Goal: Task Accomplishment & Management: Manage account settings

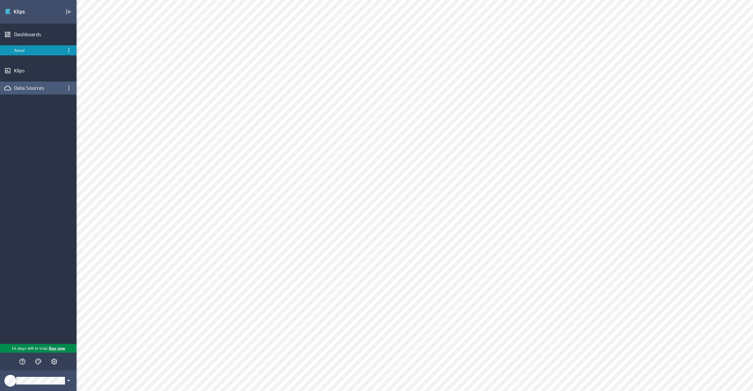
click at [52, 89] on div "Data Sources" at bounding box center [38, 88] width 48 height 6
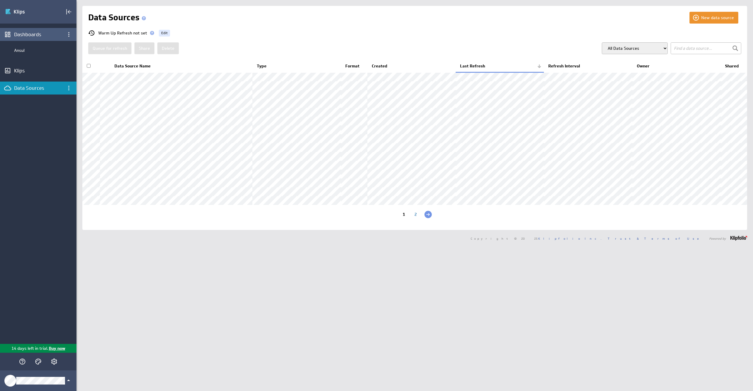
click at [33, 33] on div "Dashboards" at bounding box center [38, 34] width 48 height 6
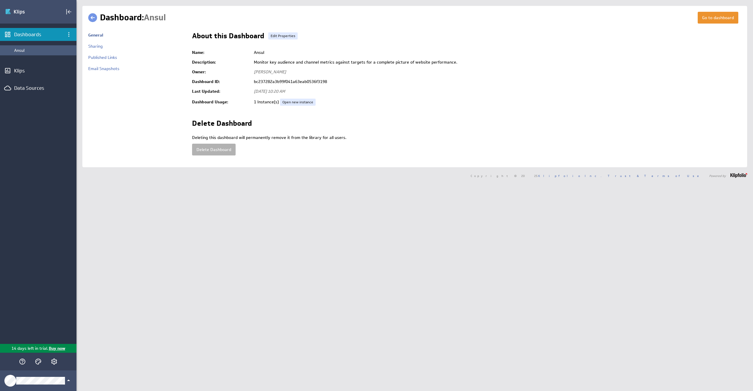
click at [32, 50] on div "Ansul" at bounding box center [43, 50] width 59 height 5
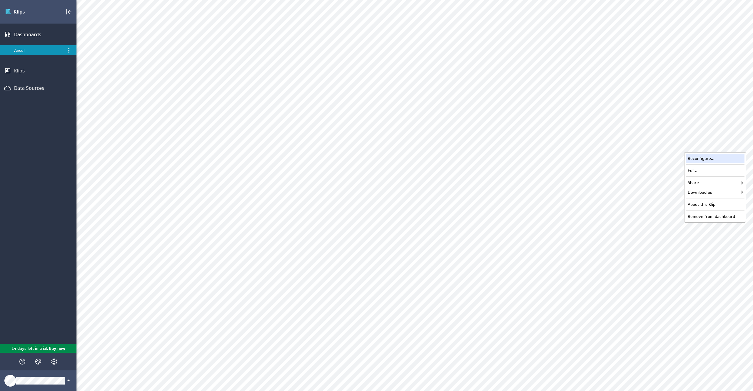
click at [720, 156] on div "Reconfigure..." at bounding box center [715, 158] width 59 height 9
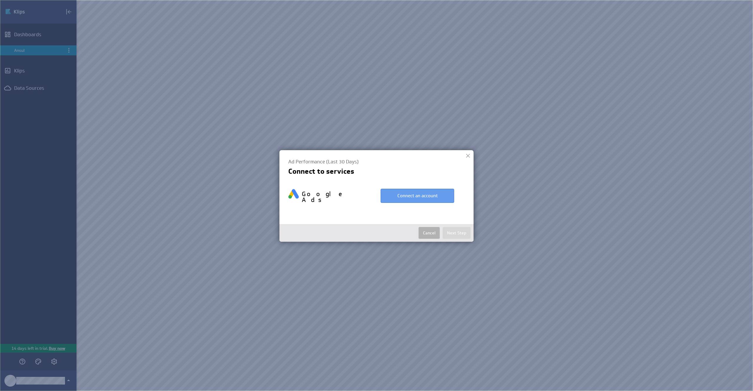
click at [417, 193] on button "Connect an account" at bounding box center [418, 196] width 74 height 14
select select "71bbd8c29d1ddafe6c66e7f77e21f8c7"
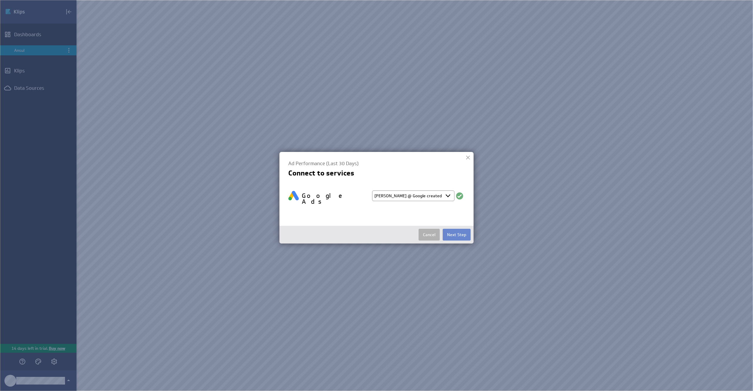
click at [459, 231] on button "Next Step" at bounding box center [457, 235] width 28 height 12
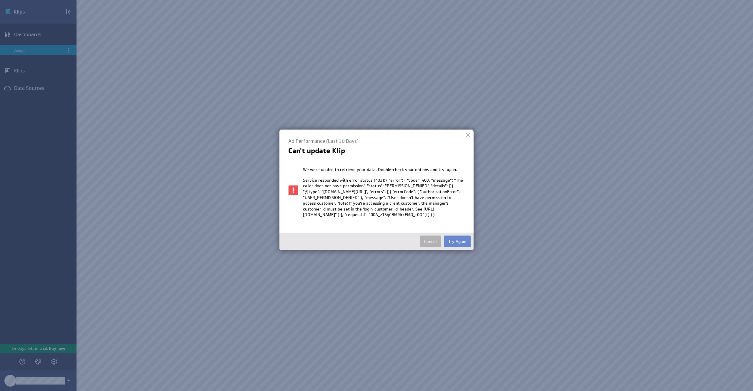
click at [452, 247] on button "Try Again" at bounding box center [457, 241] width 27 height 12
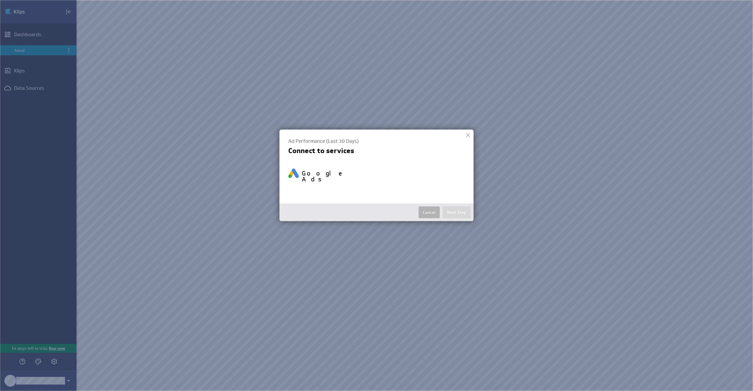
select select "71bbd8c29d1ddafe6c66e7f77e21f8c7"
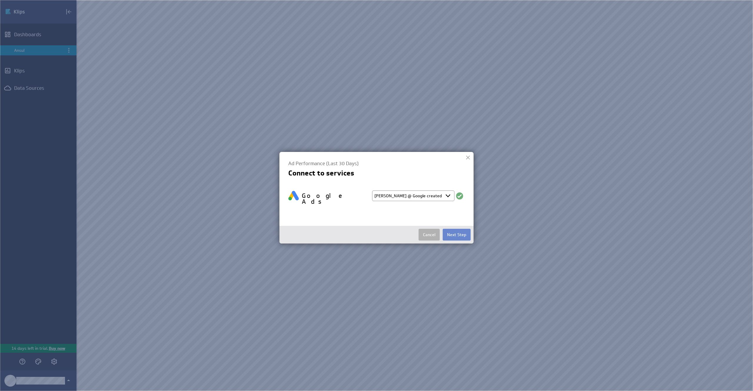
click at [455, 229] on button "Next Step" at bounding box center [457, 235] width 28 height 12
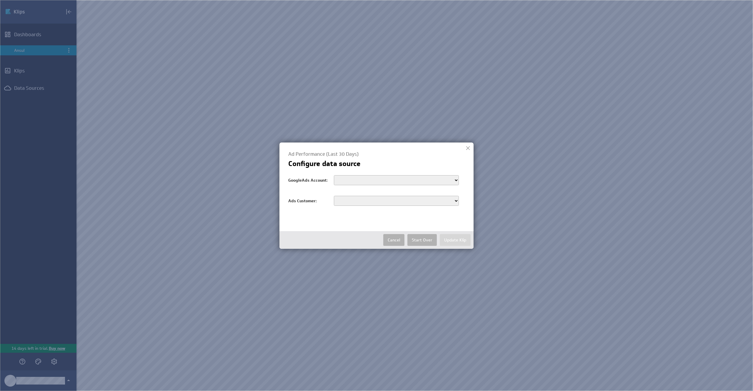
click at [395, 183] on select "customers/1901168831 customers/2887542958 customers/1003521197 customers/656433…" at bounding box center [396, 180] width 125 height 10
click at [365, 179] on select "customers/1901168831 customers/2887542958 customers/1003521197 customers/656433…" at bounding box center [396, 180] width 125 height 10
select select "customers/1655705545"
click at [334, 175] on select "customers/1901168831 customers/2887542958 customers/1003521197 customers/656433…" at bounding box center [396, 180] width 125 height 10
click at [379, 201] on select "9914089716 7493086141 1901168831 9002663170 7399912054 4538797753 6842239235 62…" at bounding box center [396, 201] width 125 height 10
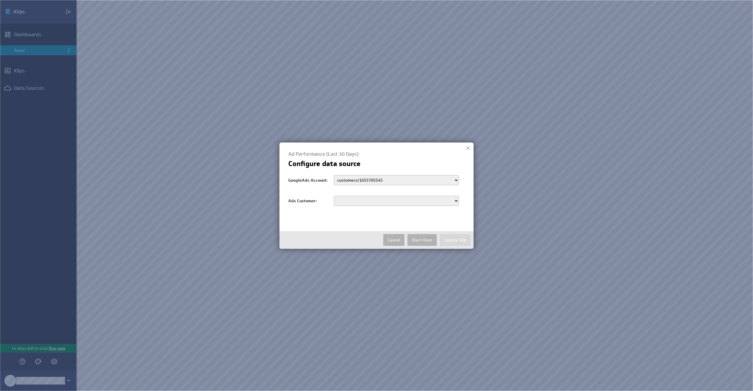
select select "9914089716"
click at [334, 196] on select "9914089716 7493086141 1901168831 9002663170 7399912054 4538797753 6842239235 62…" at bounding box center [396, 201] width 125 height 10
click at [452, 239] on button "Update Klip" at bounding box center [455, 240] width 31 height 12
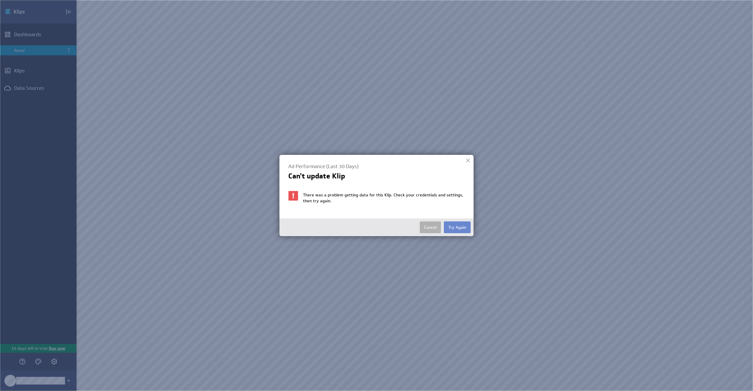
click at [455, 228] on button "Try Again" at bounding box center [457, 227] width 27 height 12
select select "71bbd8c29d1ddafe6c66e7f77e21f8c7"
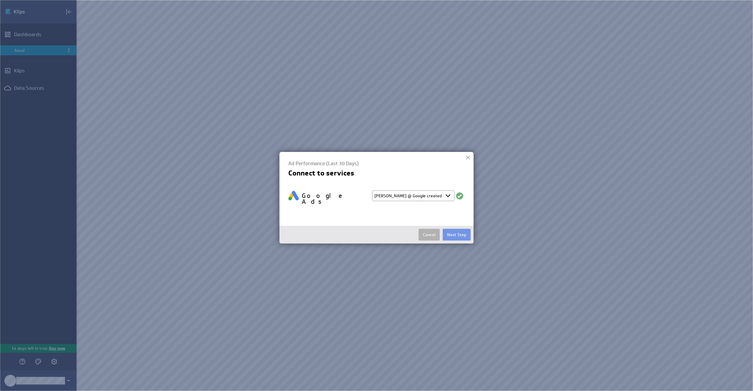
click at [430, 198] on select "Select account Ruben @ Google created Oct 01, 2025 at 5:03 AM EDT + Connect new…" at bounding box center [413, 195] width 82 height 11
click at [372, 190] on select "Select account Ruben @ Google created Oct 01, 2025 at 5:03 AM EDT + Connect new…" at bounding box center [413, 195] width 82 height 11
click at [453, 229] on button "Next Step" at bounding box center [457, 235] width 28 height 12
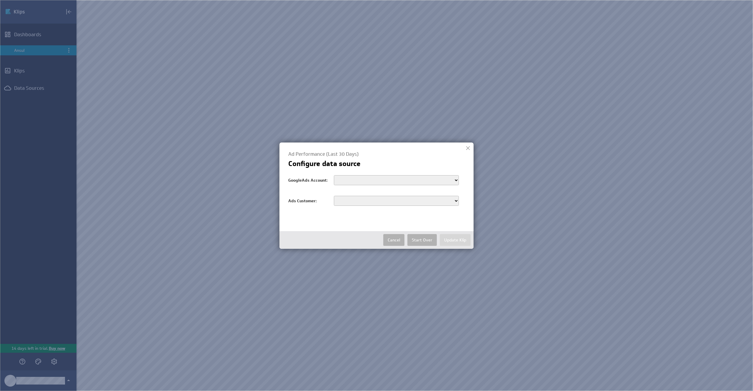
click at [449, 180] on select "customers/1901168831 customers/2887542958 customers/1003521197 customers/656433…" at bounding box center [396, 180] width 125 height 10
select select "customers/1655705545"
click at [334, 175] on select "customers/1901168831 customers/2887542958 customers/1003521197 customers/656433…" at bounding box center [396, 180] width 125 height 10
click at [375, 202] on select "9914089716 7493086141 1901168831 9002663170 7399912054 4538797753 6842239235 62…" at bounding box center [396, 201] width 125 height 10
click at [334, 196] on select "9914089716 7493086141 1901168831 9002663170 7399912054 4538797753 6842239235 62…" at bounding box center [396, 201] width 125 height 10
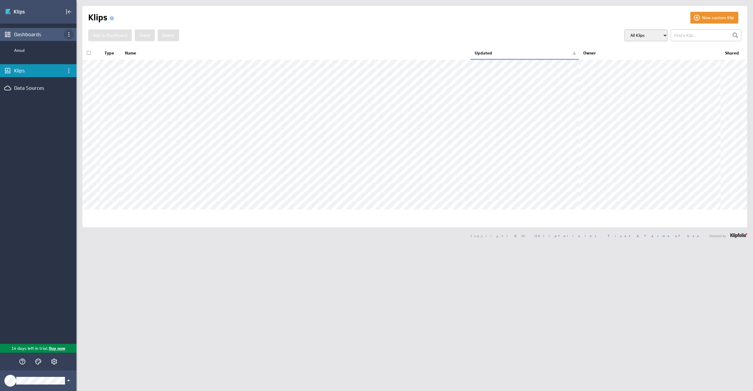
click at [71, 35] on icon "Dashboard menu" at bounding box center [68, 34] width 7 height 7
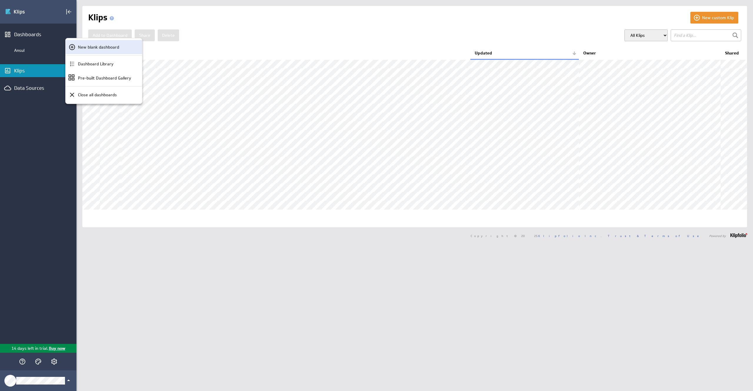
click at [84, 43] on div "New blank dashboard" at bounding box center [104, 47] width 76 height 14
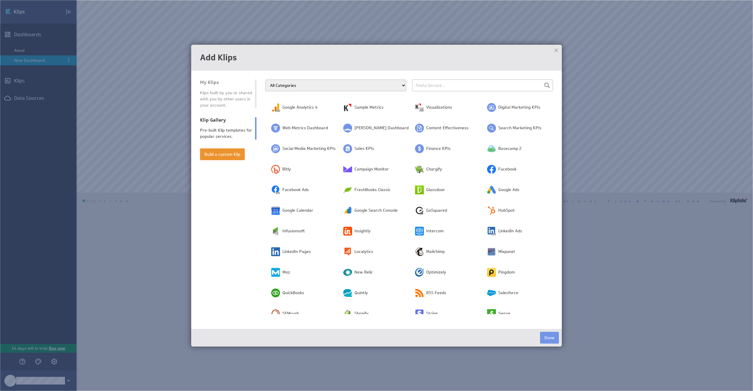
click at [316, 109] on span "Google Analytics 4" at bounding box center [299, 107] width 35 height 6
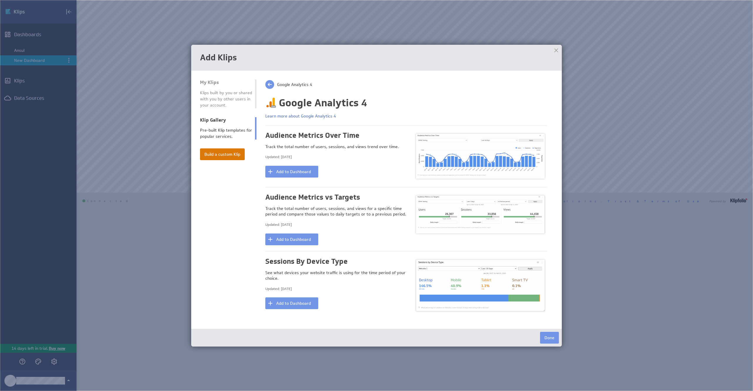
click at [221, 152] on button "Build a custom Klip" at bounding box center [222, 154] width 45 height 12
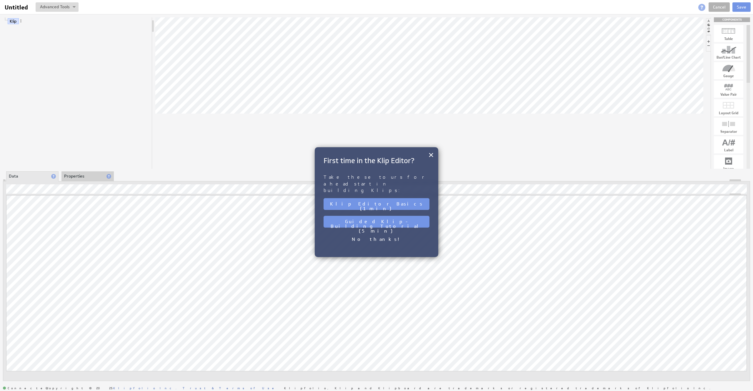
click at [413, 195] on div "Klip Editor Basics (1 min)" at bounding box center [377, 204] width 106 height 18
click at [433, 155] on button "×" at bounding box center [431, 155] width 6 height 12
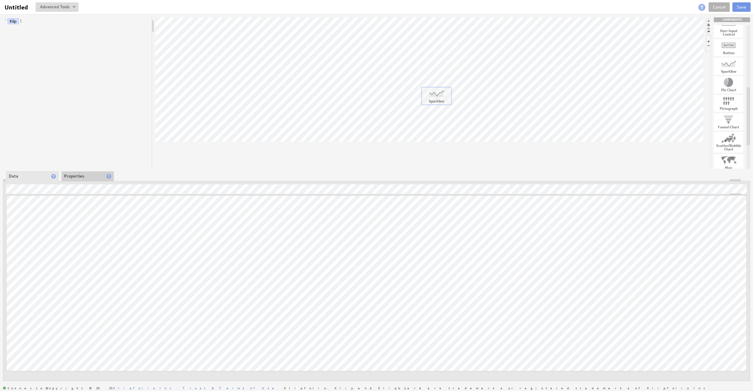
drag, startPoint x: 729, startPoint y: 64, endPoint x: 432, endPoint y: 90, distance: 298.3
click at [29, 206] on div "Variable..." at bounding box center [37, 208] width 59 height 9
click at [41, 198] on div "Function..." at bounding box center [37, 198] width 59 height 9
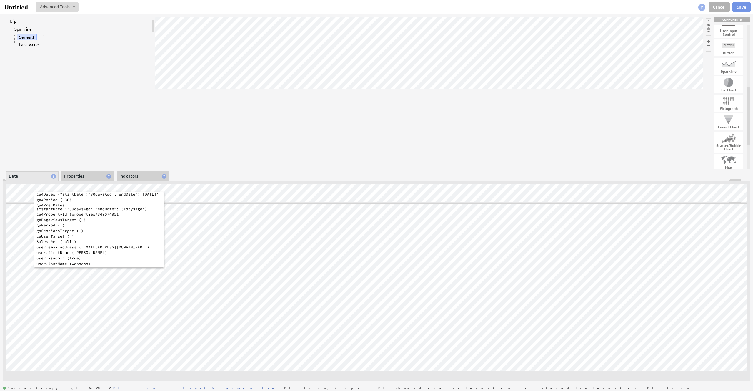
scroll to position [23, 0]
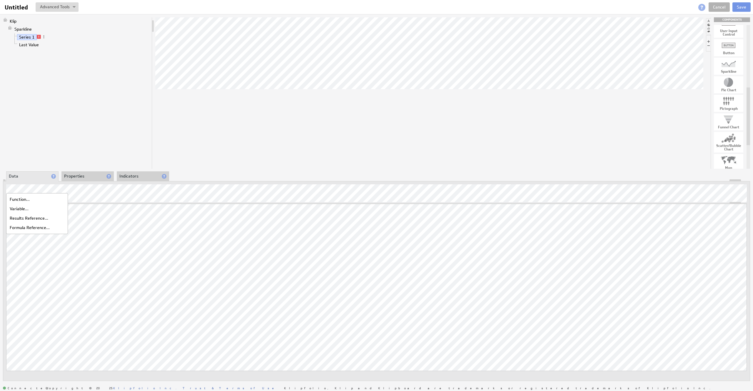
click at [80, 176] on li "Properties" at bounding box center [87, 176] width 52 height 10
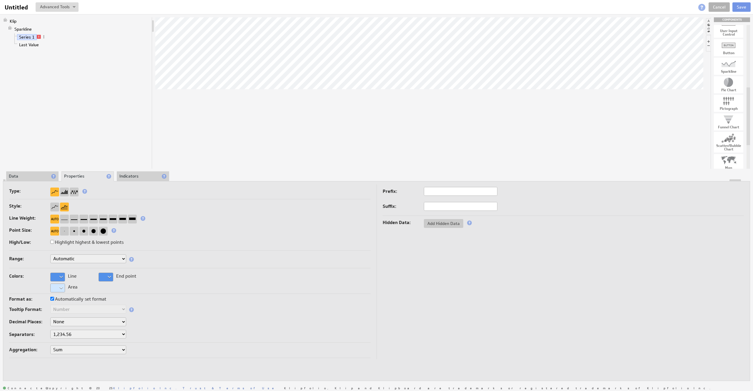
click at [137, 174] on li "Indicators" at bounding box center [143, 176] width 52 height 10
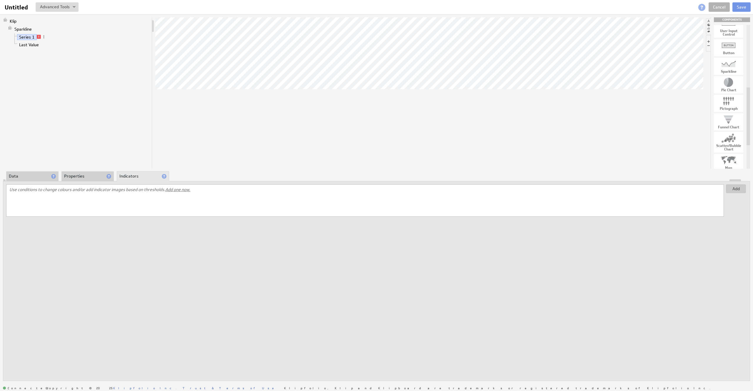
click at [38, 176] on li "Data" at bounding box center [32, 176] width 52 height 10
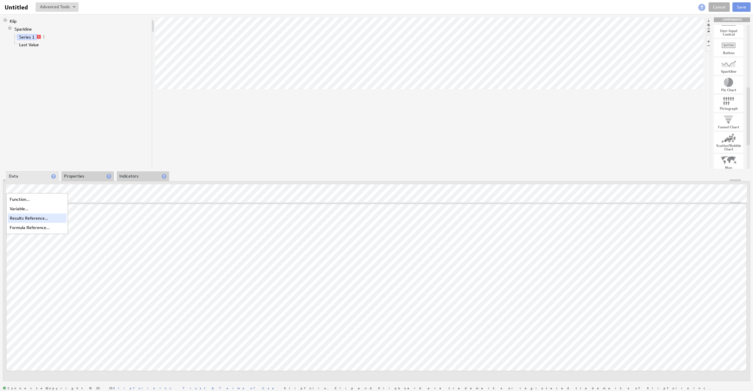
click at [34, 217] on div "Results Reference..." at bounding box center [37, 217] width 59 height 9
click at [22, 215] on div "Results Reference..." at bounding box center [37, 217] width 59 height 9
click at [64, 7] on button at bounding box center [57, 6] width 43 height 9
click at [21, 197] on div "Function..." at bounding box center [37, 198] width 59 height 9
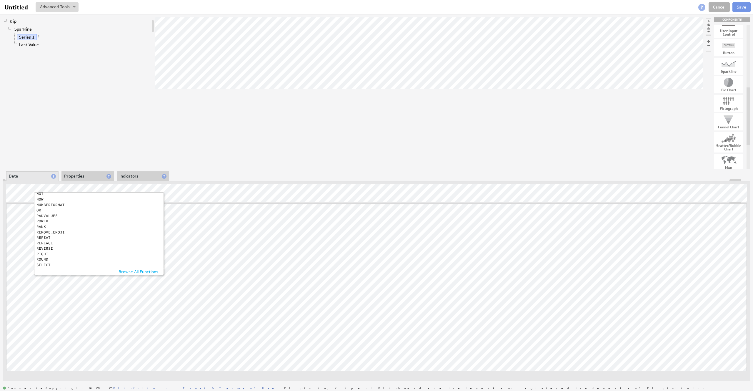
scroll to position [484, 0]
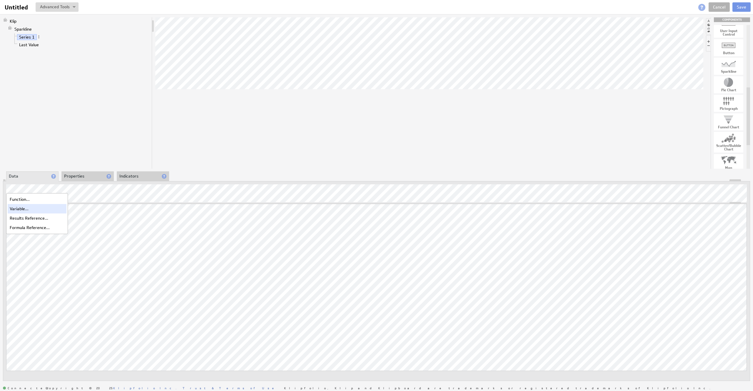
click at [21, 207] on div "Variable..." at bounding box center [37, 208] width 59 height 9
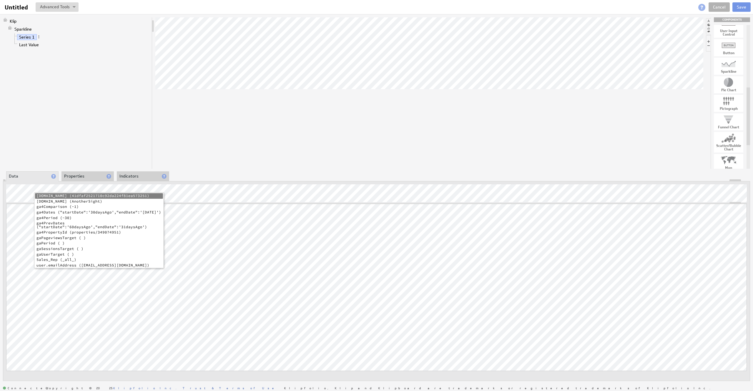
scroll to position [23, 0]
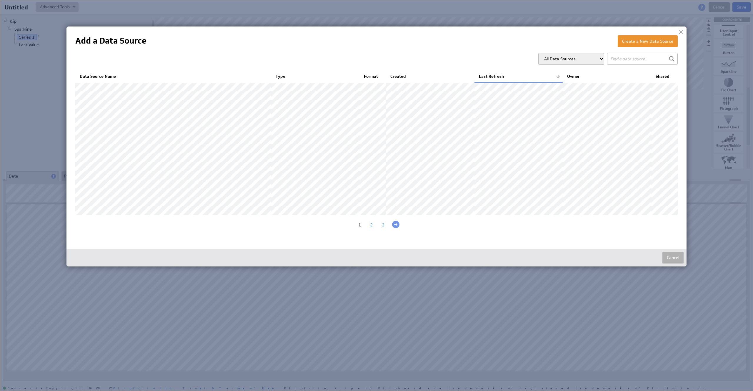
click at [372, 228] on div "2" at bounding box center [372, 225] width 12 height 6
click at [384, 228] on div "3" at bounding box center [388, 225] width 12 height 6
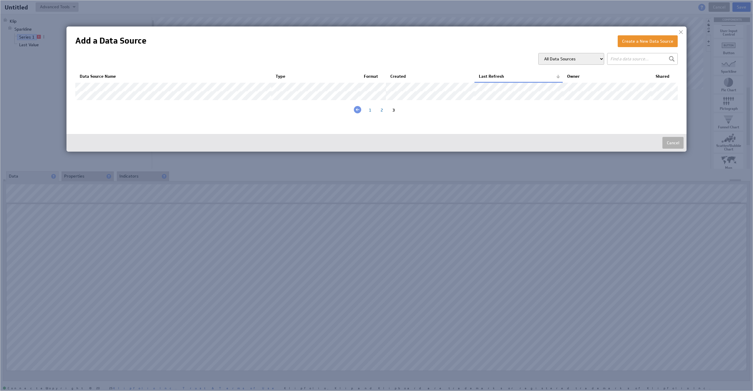
click at [379, 113] on div "2" at bounding box center [382, 110] width 12 height 6
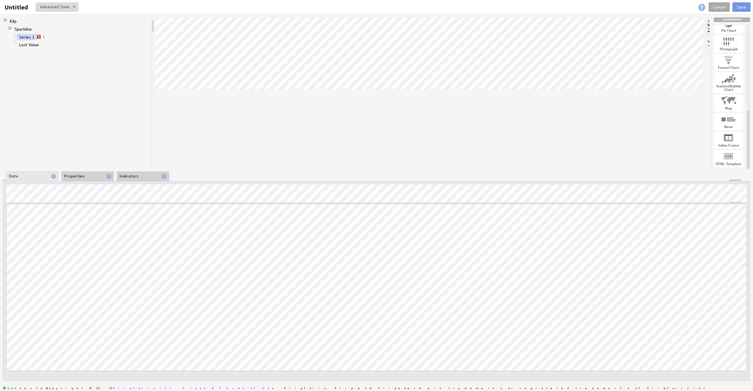
click at [722, 5] on link "Cancel" at bounding box center [719, 6] width 21 height 9
click at [722, 6] on link "Cancel" at bounding box center [719, 6] width 21 height 9
click at [718, 7] on link "Cancel" at bounding box center [719, 6] width 21 height 9
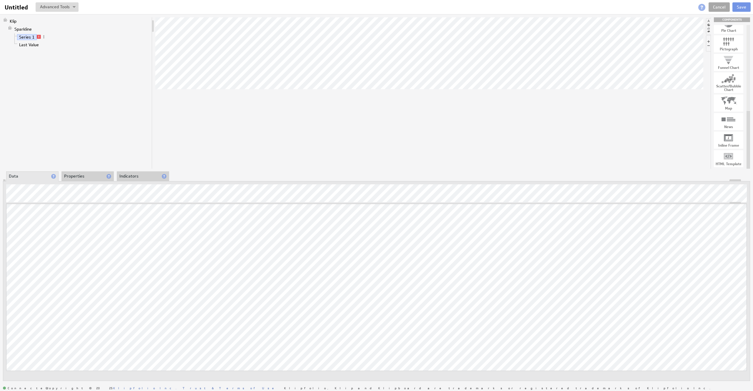
click at [718, 7] on link "Cancel" at bounding box center [719, 6] width 21 height 9
click at [715, 8] on link "Cancel" at bounding box center [719, 6] width 21 height 9
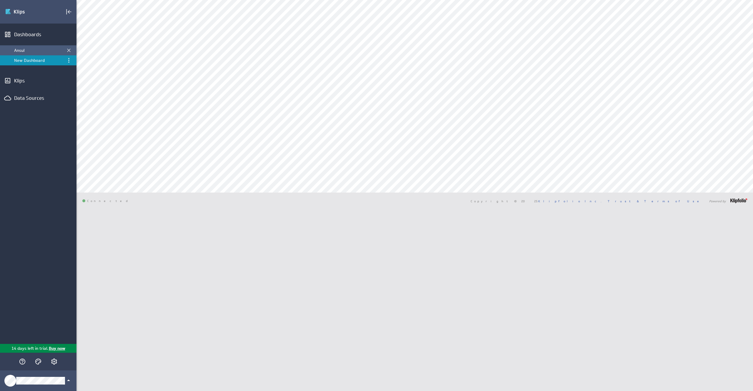
click at [34, 51] on div "Ansul" at bounding box center [38, 50] width 49 height 5
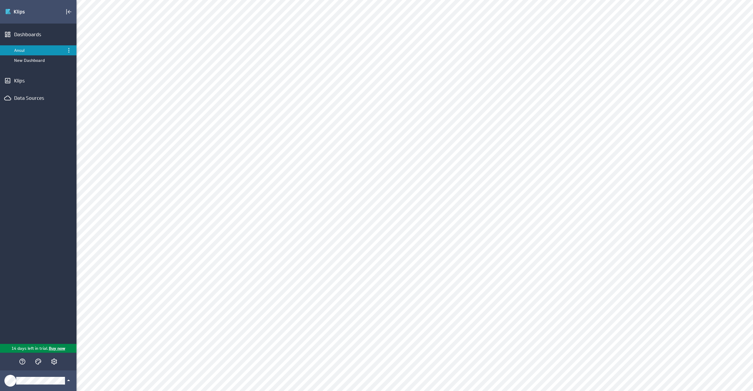
click at [29, 49] on div "Ansul" at bounding box center [38, 50] width 49 height 5
click at [31, 58] on div "New Dashboard" at bounding box center [38, 60] width 49 height 5
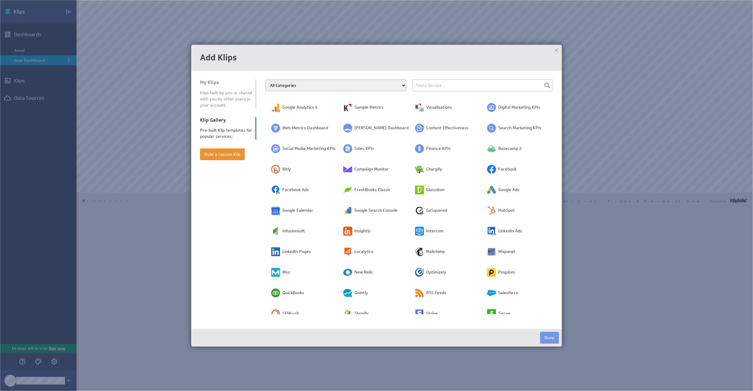
click at [210, 92] on div "Klips built by you or shared with you by other users in your account." at bounding box center [226, 99] width 52 height 19
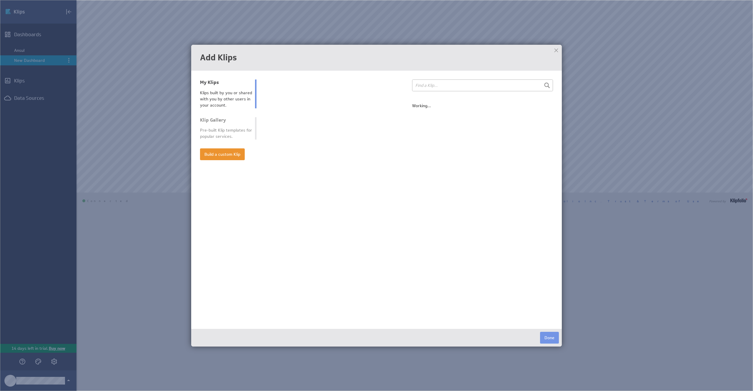
select select "all"
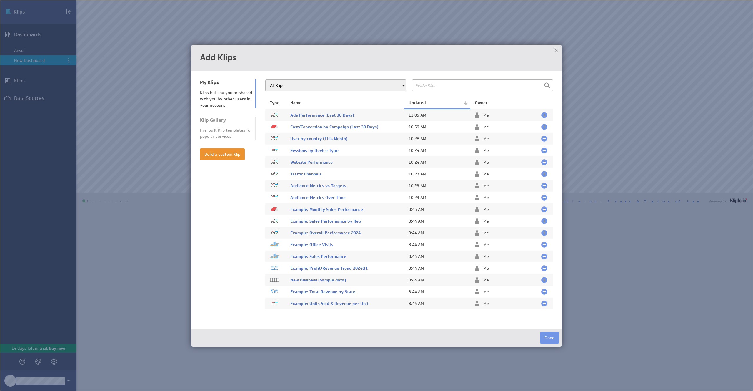
click at [220, 118] on div "Klip Gallery" at bounding box center [226, 120] width 52 height 6
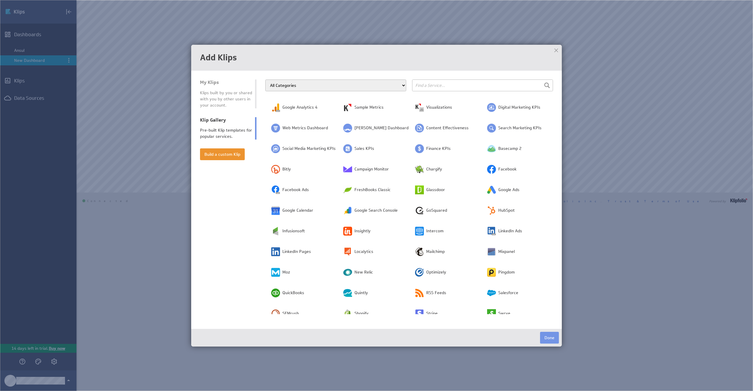
click at [301, 106] on span "Google Analytics 4" at bounding box center [299, 107] width 35 height 6
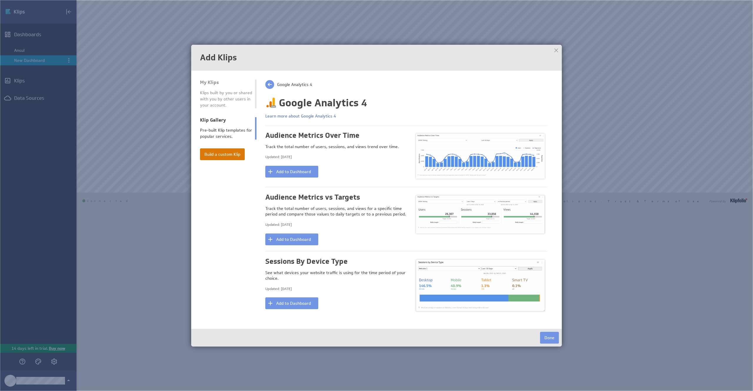
click at [232, 151] on button "Build a custom Klip" at bounding box center [222, 154] width 45 height 12
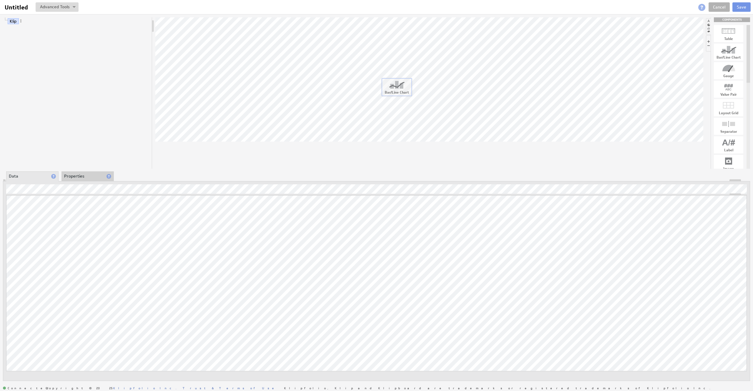
drag, startPoint x: 732, startPoint y: 51, endPoint x: 400, endPoint y: 85, distance: 333.9
click at [23, 206] on div "Variable..." at bounding box center [37, 208] width 59 height 9
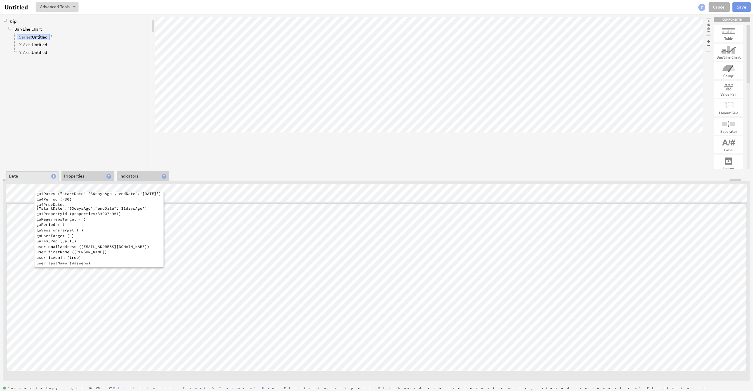
scroll to position [23, 0]
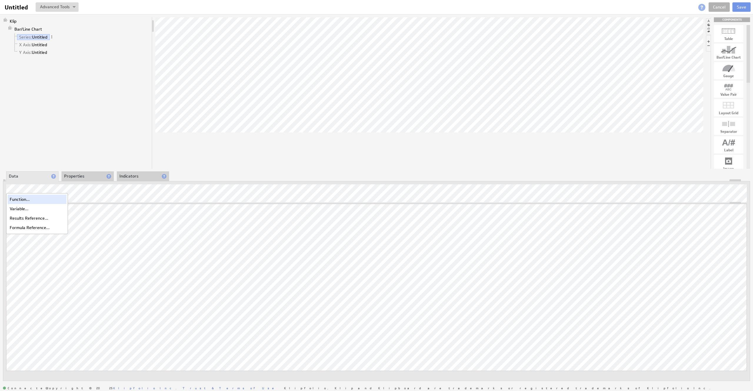
click at [35, 198] on div "Function..." at bounding box center [37, 198] width 59 height 9
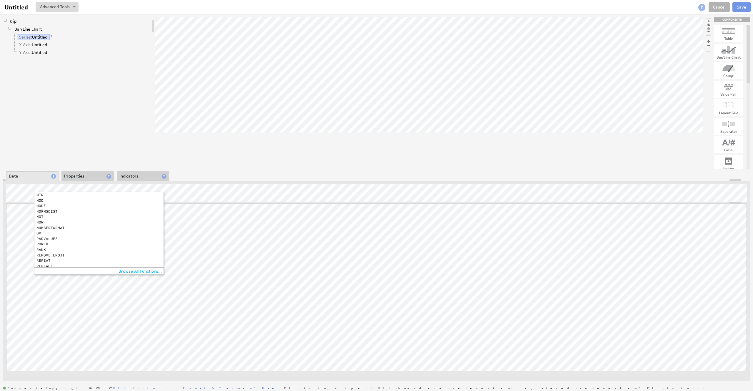
scroll to position [484, 0]
click at [721, 9] on link "Cancel" at bounding box center [719, 6] width 21 height 9
click at [719, 7] on link "Cancel" at bounding box center [719, 6] width 21 height 9
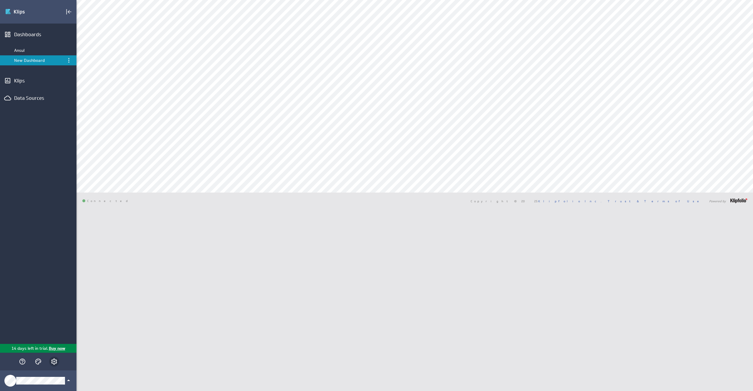
click at [58, 360] on div "Main Menu" at bounding box center [54, 361] width 10 height 10
click at [52, 360] on icon "Account and settings" at bounding box center [54, 361] width 6 height 6
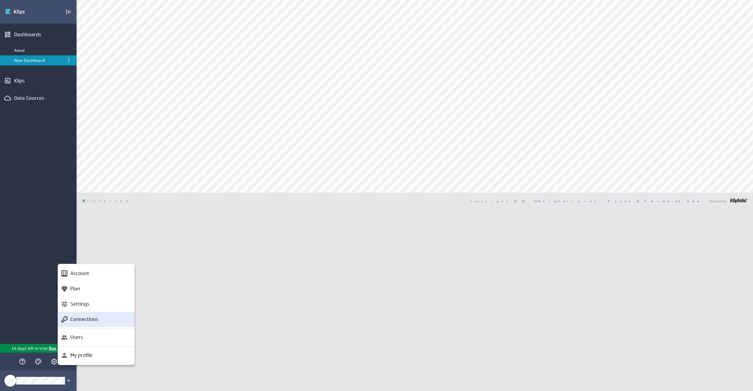
click at [94, 320] on p "Connections" at bounding box center [84, 318] width 28 height 7
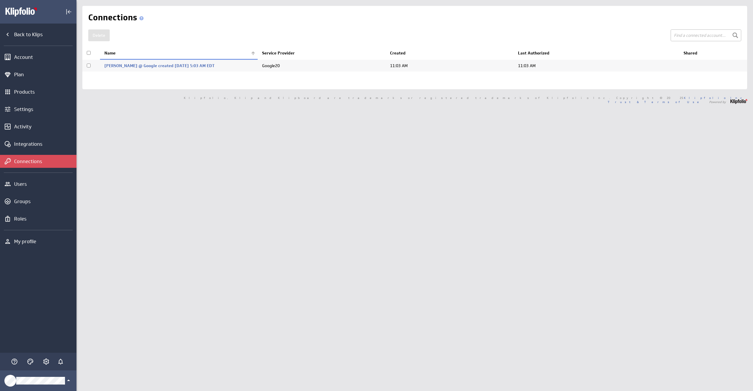
click at [89, 65] on input "checkbox" at bounding box center [89, 66] width 4 height 4
checkbox input "true"
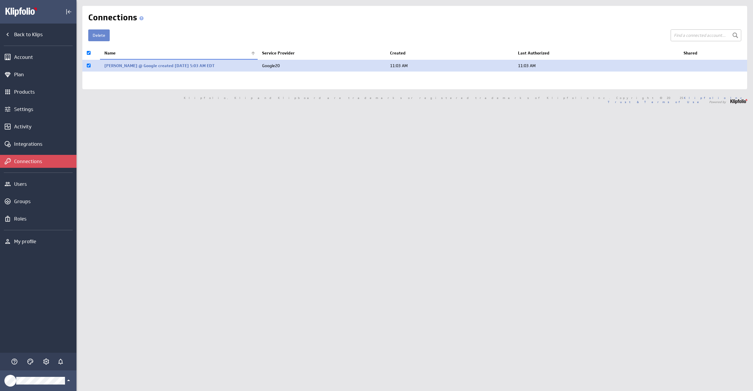
click at [105, 35] on button "Delete" at bounding box center [98, 35] width 21 height 12
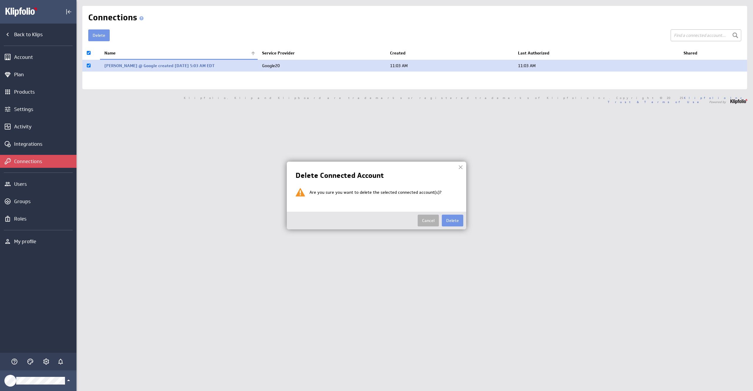
click at [451, 218] on button "Delete" at bounding box center [452, 220] width 21 height 12
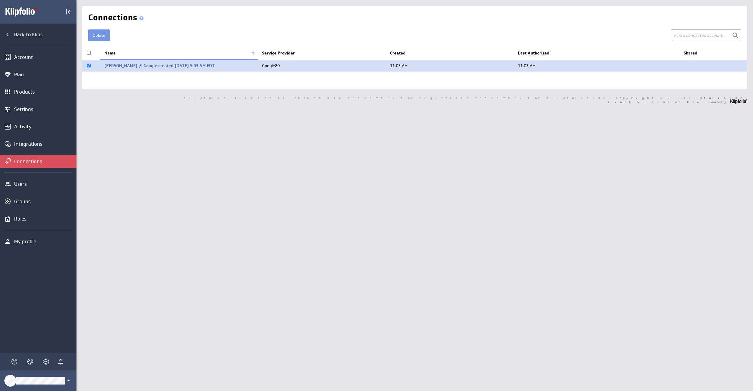
checkbox input "false"
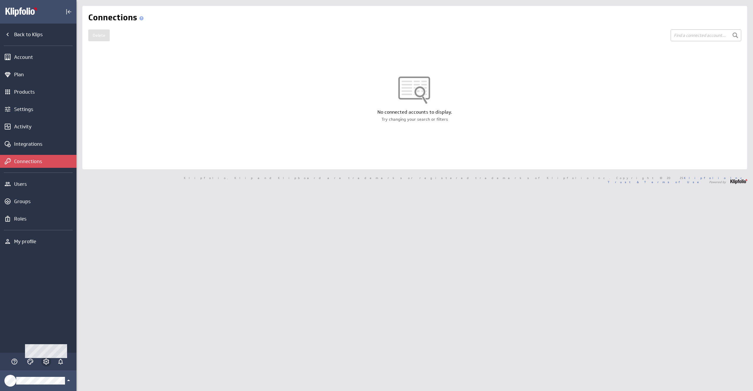
click at [45, 361] on icon "Account and settings" at bounding box center [46, 361] width 7 height 7
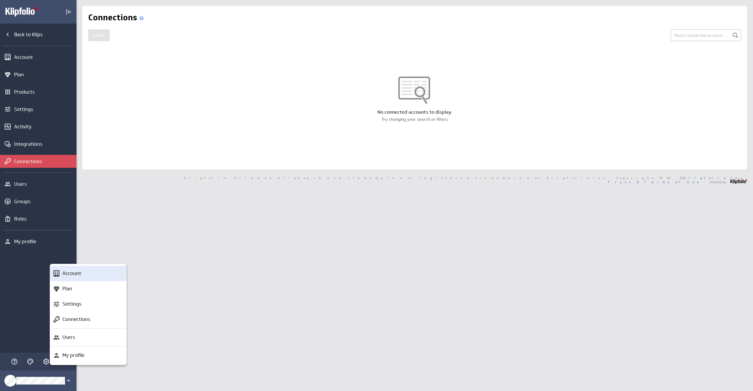
click at [84, 317] on p "Connections" at bounding box center [76, 318] width 28 height 7
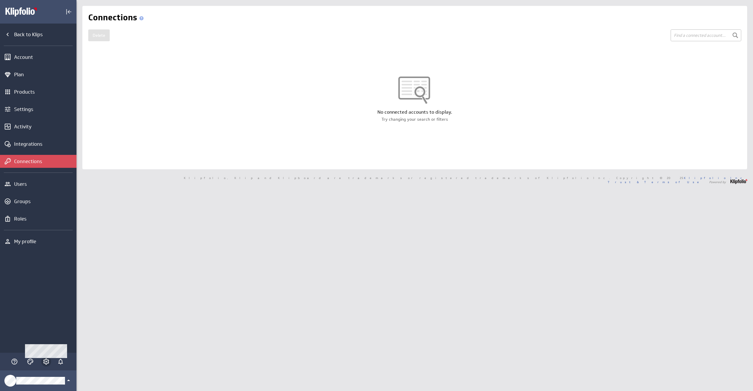
click at [46, 358] on icon "Account and settings" at bounding box center [46, 361] width 7 height 7
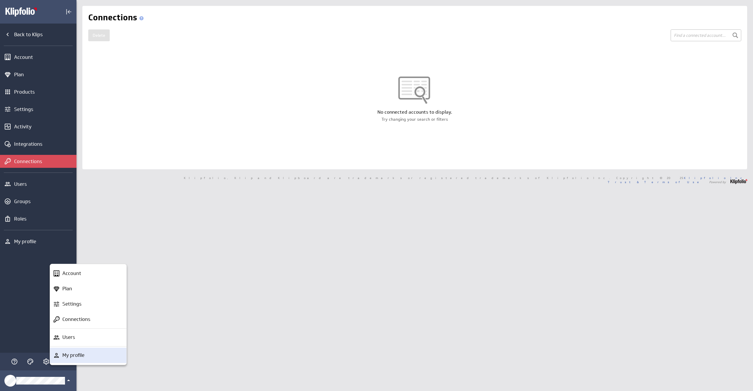
click at [66, 357] on p "My profile" at bounding box center [73, 354] width 22 height 7
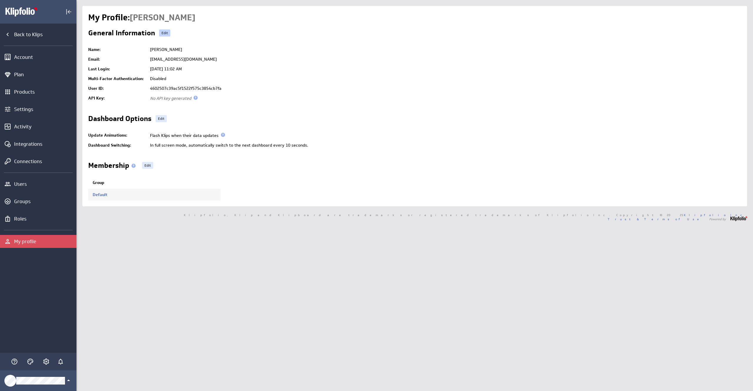
click at [165, 33] on link "Edit" at bounding box center [164, 32] width 11 height 7
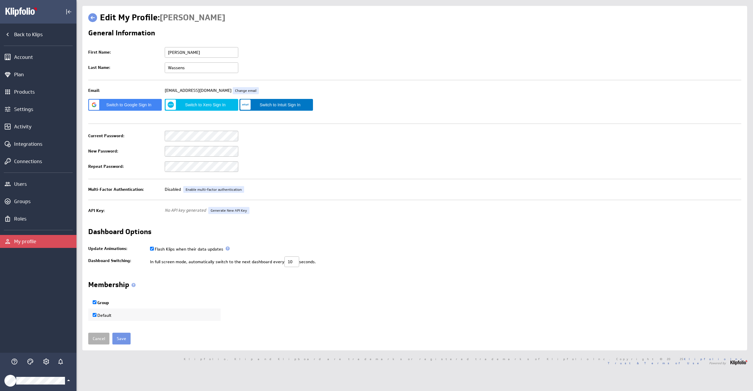
click at [62, 376] on div "Klipfolio Account" at bounding box center [38, 380] width 76 height 21
click at [41, 322] on div at bounding box center [376, 195] width 753 height 391
click at [49, 361] on icon "Account and settings" at bounding box center [46, 361] width 7 height 7
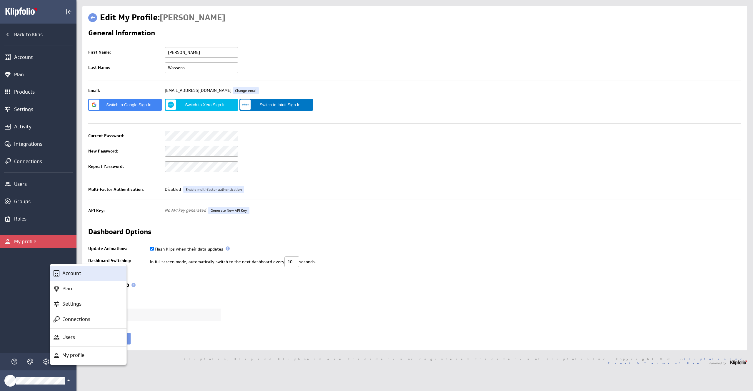
click at [89, 274] on div "Account" at bounding box center [91, 272] width 62 height 7
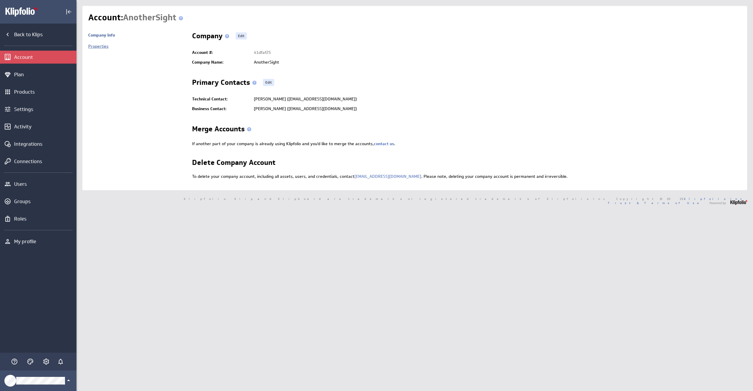
click at [103, 44] on link "Properties" at bounding box center [98, 46] width 20 height 5
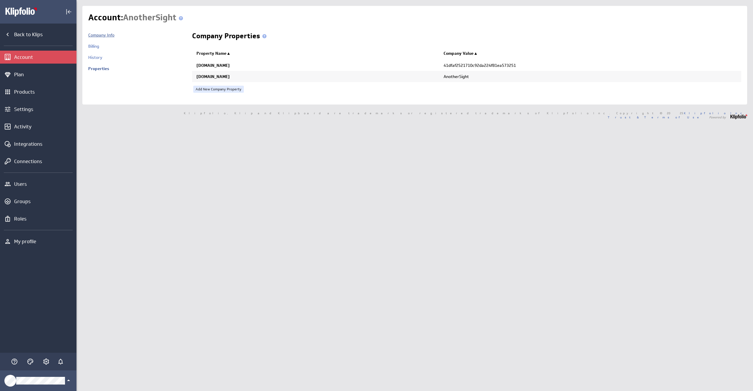
click at [107, 34] on link "Company Info" at bounding box center [101, 34] width 26 height 5
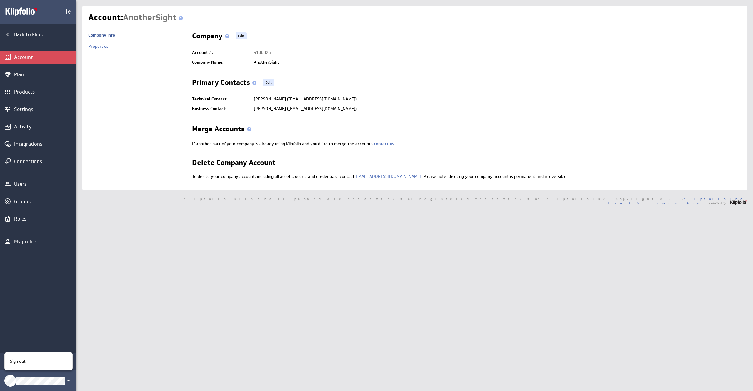
drag, startPoint x: 53, startPoint y: 384, endPoint x: 56, endPoint y: 384, distance: 3.2
click at [53, 384] on div at bounding box center [376, 195] width 753 height 391
click at [7, 36] on icon "Back to Klips" at bounding box center [7, 34] width 7 height 7
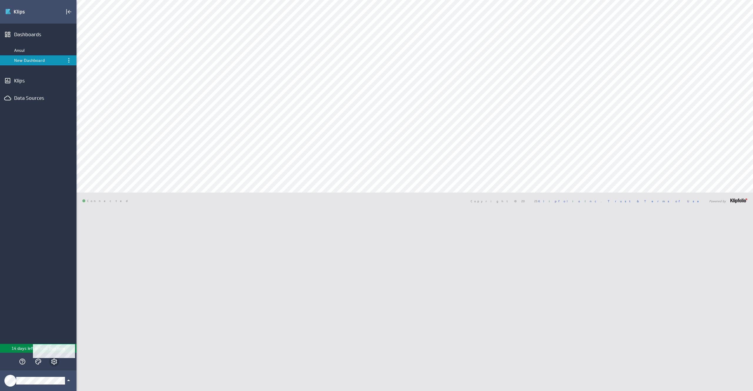
click at [56, 364] on icon "Account and settings" at bounding box center [54, 361] width 7 height 7
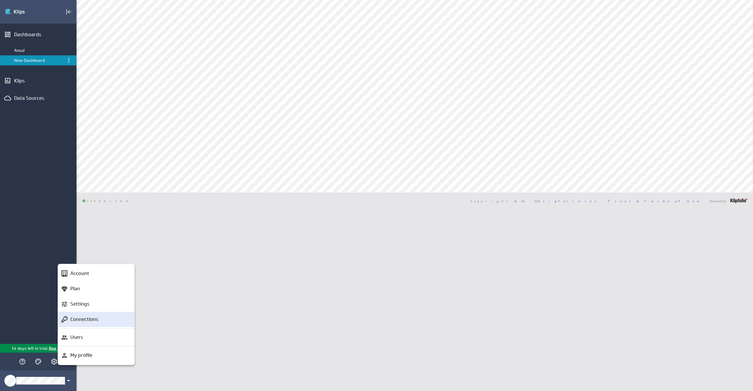
click at [88, 321] on p "Connections" at bounding box center [84, 318] width 28 height 7
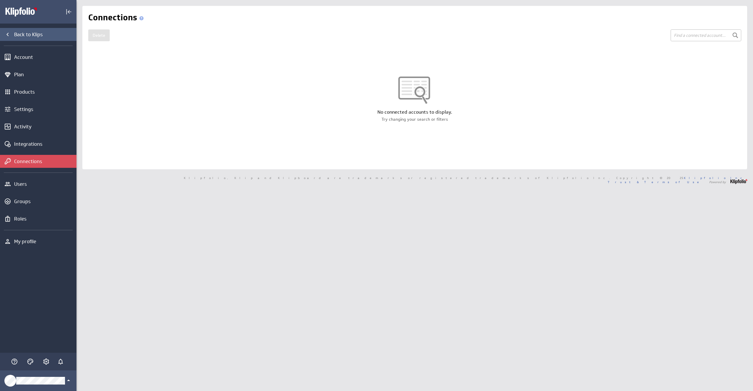
click at [22, 32] on div "Back to Klips" at bounding box center [44, 34] width 61 height 6
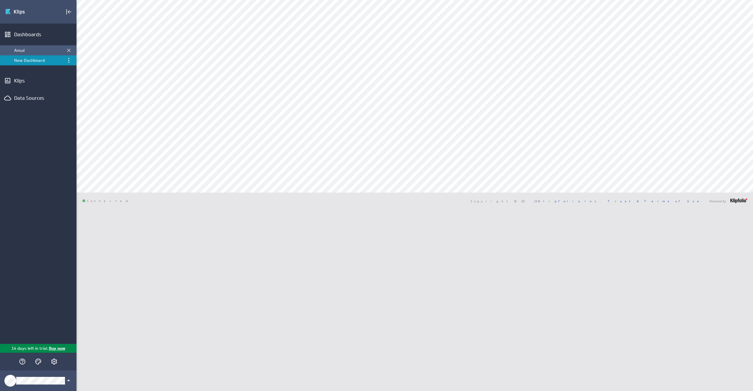
click at [28, 50] on div "Ansul" at bounding box center [38, 50] width 49 height 5
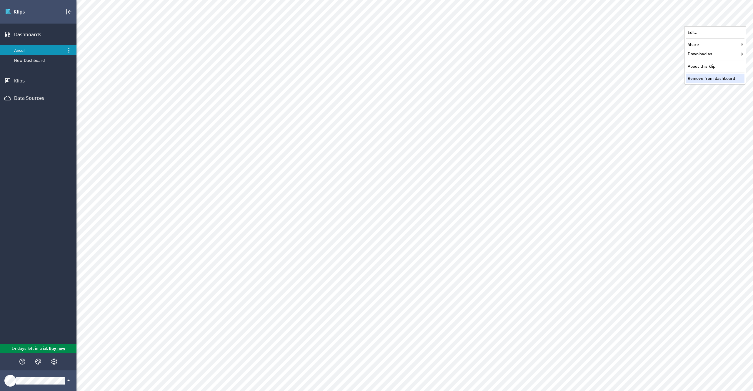
click at [706, 74] on div "Remove from dashboard" at bounding box center [715, 78] width 59 height 9
click at [713, 91] on div "Remove from dashboard" at bounding box center [715, 90] width 59 height 9
click at [705, 221] on div "Remove from dashboard" at bounding box center [715, 221] width 59 height 9
click at [705, 89] on div "Remove from dashboard" at bounding box center [715, 90] width 59 height 9
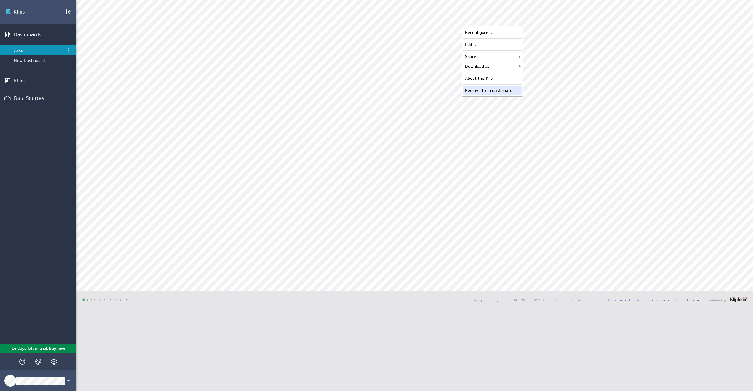
click at [479, 88] on div "Remove from dashboard" at bounding box center [492, 90] width 59 height 9
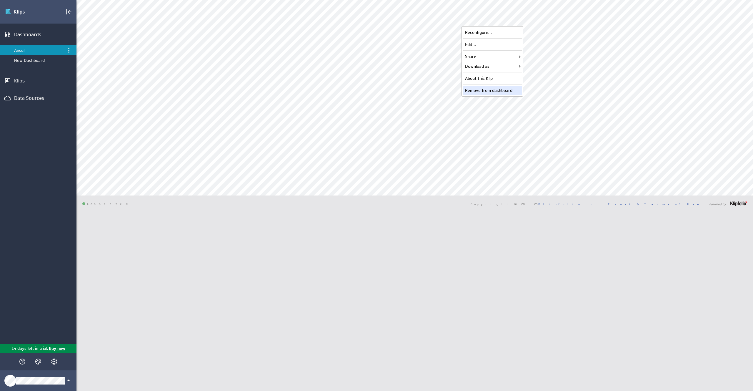
click at [498, 91] on div "Remove from dashboard" at bounding box center [492, 90] width 59 height 9
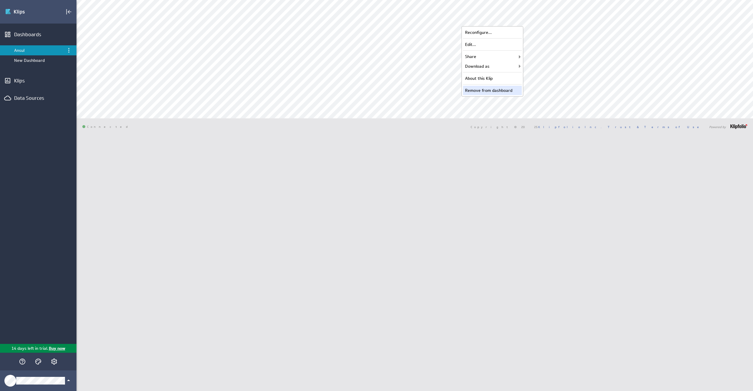
click at [496, 91] on div "Remove from dashboard" at bounding box center [492, 90] width 59 height 9
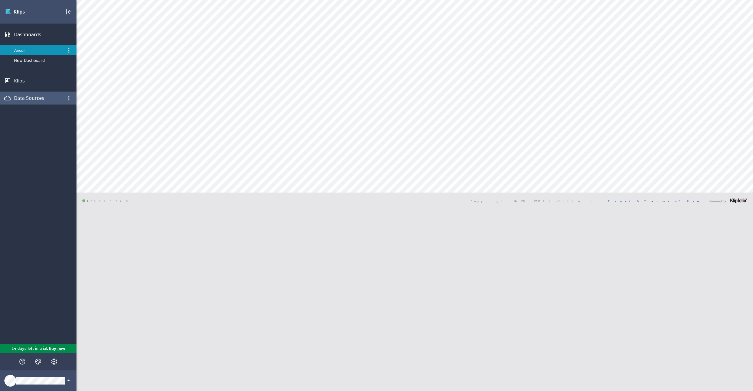
click at [32, 99] on div "Data Sources" at bounding box center [38, 98] width 48 height 6
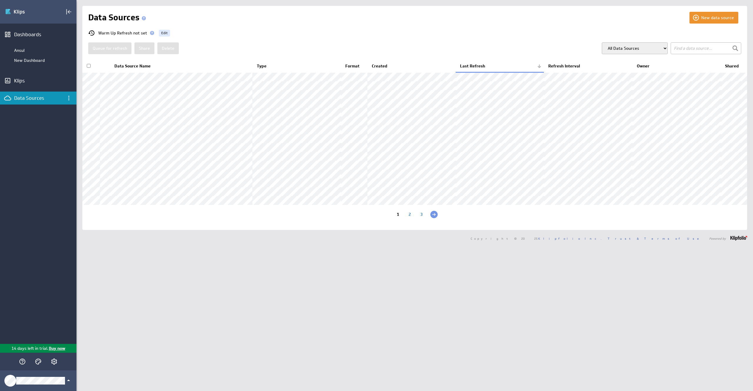
click at [90, 64] on input "checkbox" at bounding box center [89, 66] width 4 height 4
click at [181, 48] on div "Queue for refresh Share Delete All Data Sources My Data Sources All Modelled Da…" at bounding box center [414, 48] width 653 height 12
click at [165, 48] on button "Delete" at bounding box center [167, 48] width 21 height 12
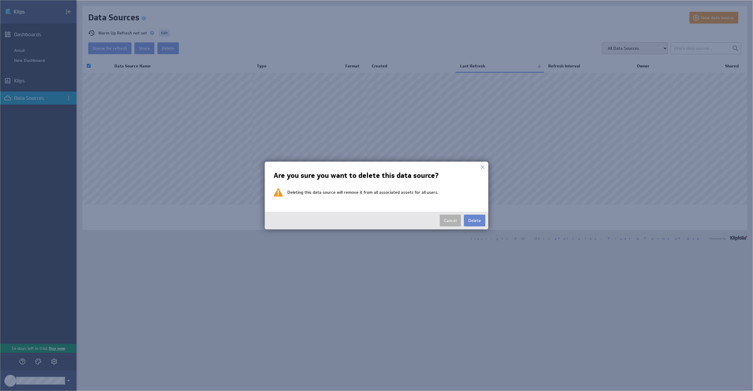
click at [478, 219] on button "Delete" at bounding box center [474, 220] width 21 height 12
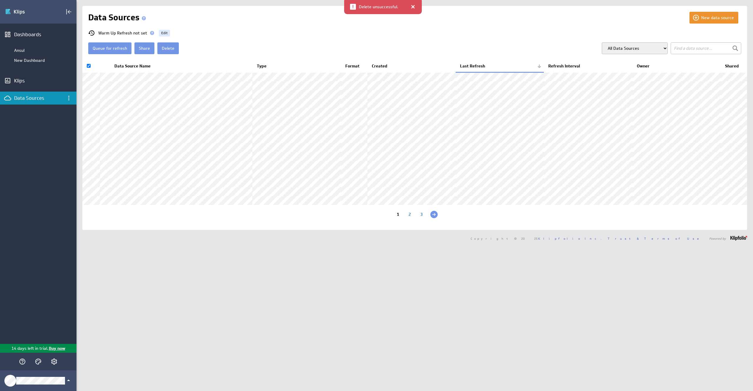
click at [87, 65] on input "checkbox" at bounding box center [89, 66] width 4 height 4
click at [170, 49] on button "Delete" at bounding box center [167, 48] width 21 height 12
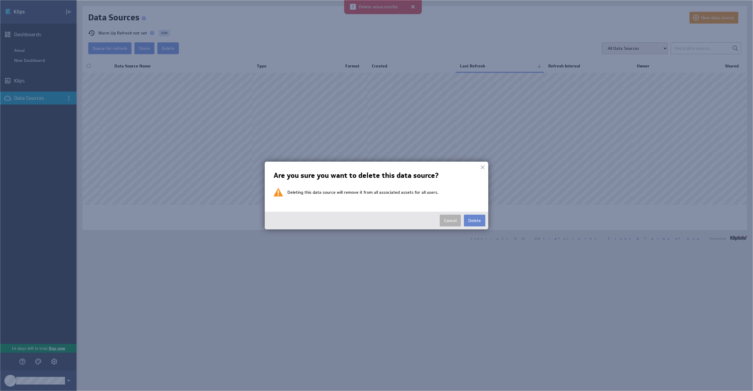
click at [467, 216] on button "Delete" at bounding box center [474, 220] width 21 height 12
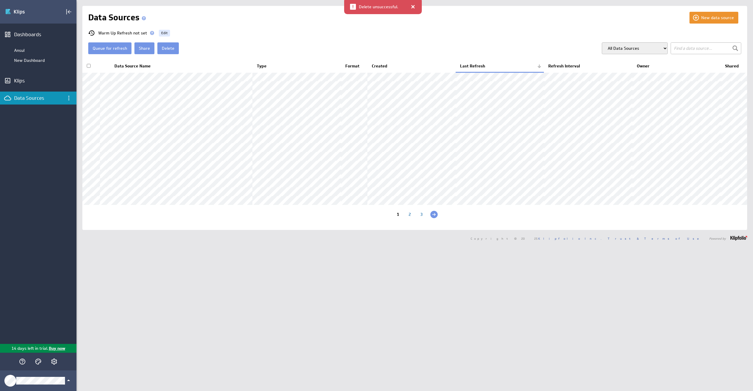
click at [412, 9] on div at bounding box center [413, 7] width 6 height 6
click at [407, 218] on div "2" at bounding box center [410, 215] width 12 height 6
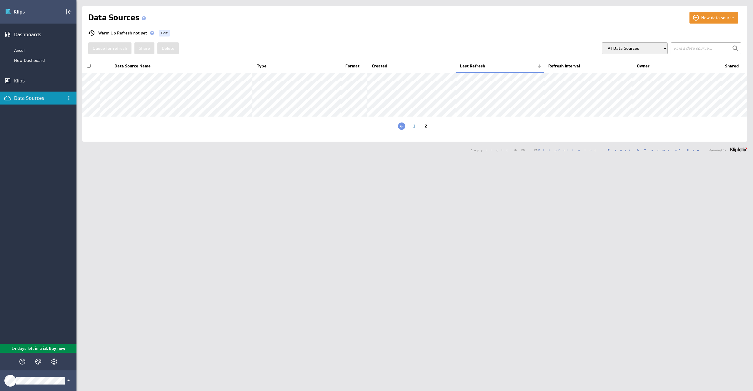
click at [417, 129] on div "1" at bounding box center [414, 127] width 12 height 6
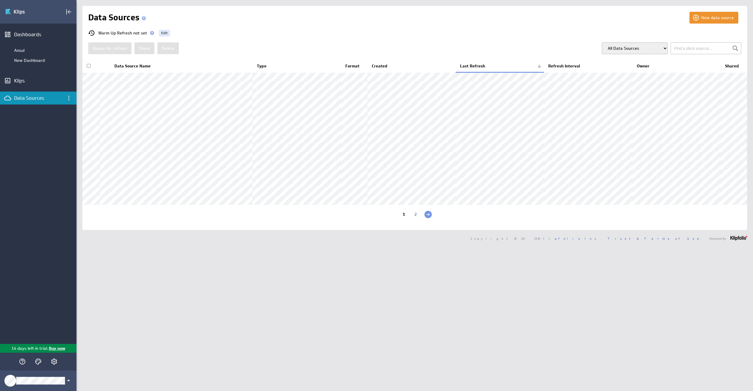
click at [88, 65] on input "checkbox" at bounding box center [89, 66] width 4 height 4
checkbox input "false"
click at [166, 48] on button "Delete" at bounding box center [167, 48] width 21 height 12
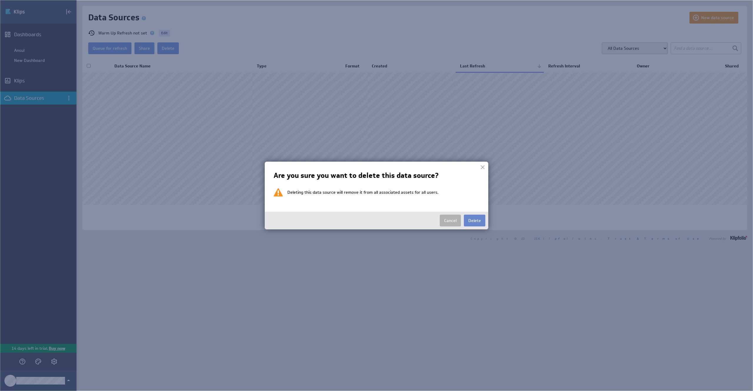
click at [478, 222] on button "Delete" at bounding box center [474, 220] width 21 height 12
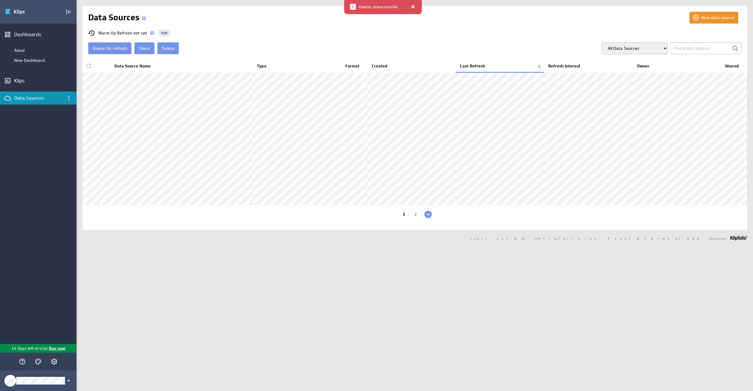
click at [415, 218] on div "2" at bounding box center [416, 215] width 12 height 6
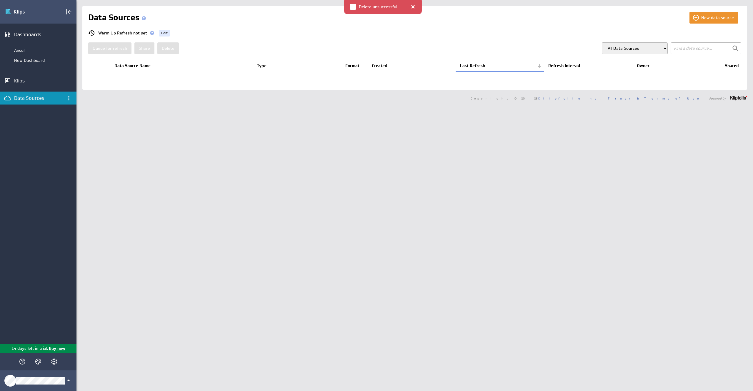
click at [31, 97] on div "Data Sources" at bounding box center [38, 98] width 48 height 6
click at [30, 79] on div "Klips" at bounding box center [38, 80] width 48 height 6
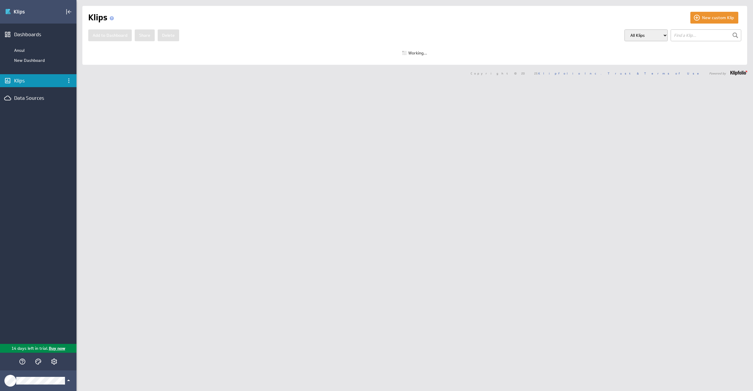
click at [25, 70] on div "Dashboards Ansul New Dashboard Klips Data Sources" at bounding box center [38, 184] width 76 height 320
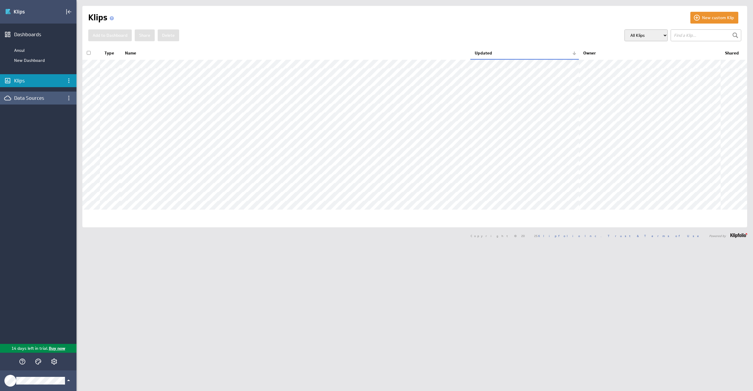
click at [23, 96] on div "Data Sources" at bounding box center [38, 98] width 48 height 6
